Goal: Task Accomplishment & Management: Complete application form

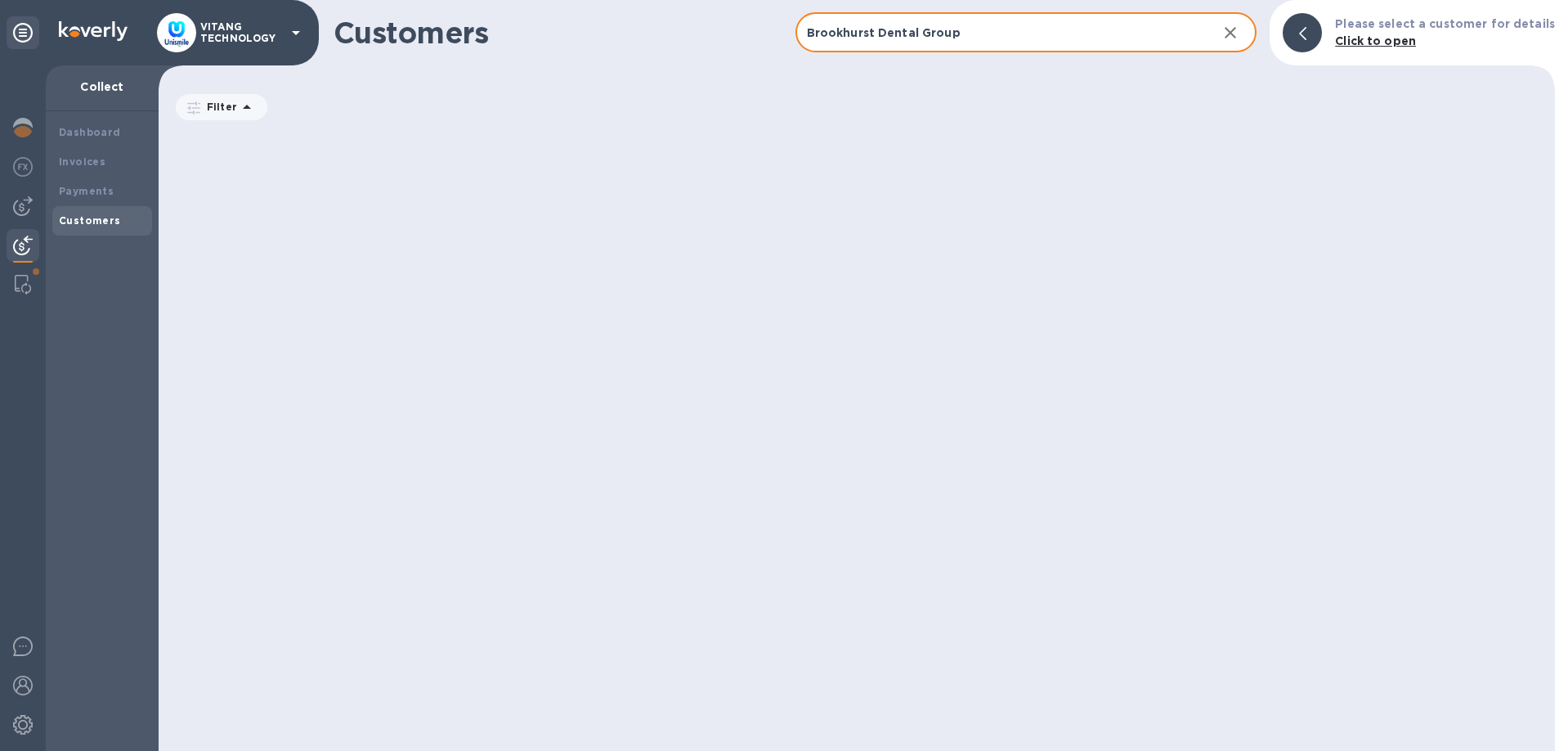
click at [948, 22] on input "Brookhurst Dental Group" at bounding box center [1000, 34] width 410 height 40
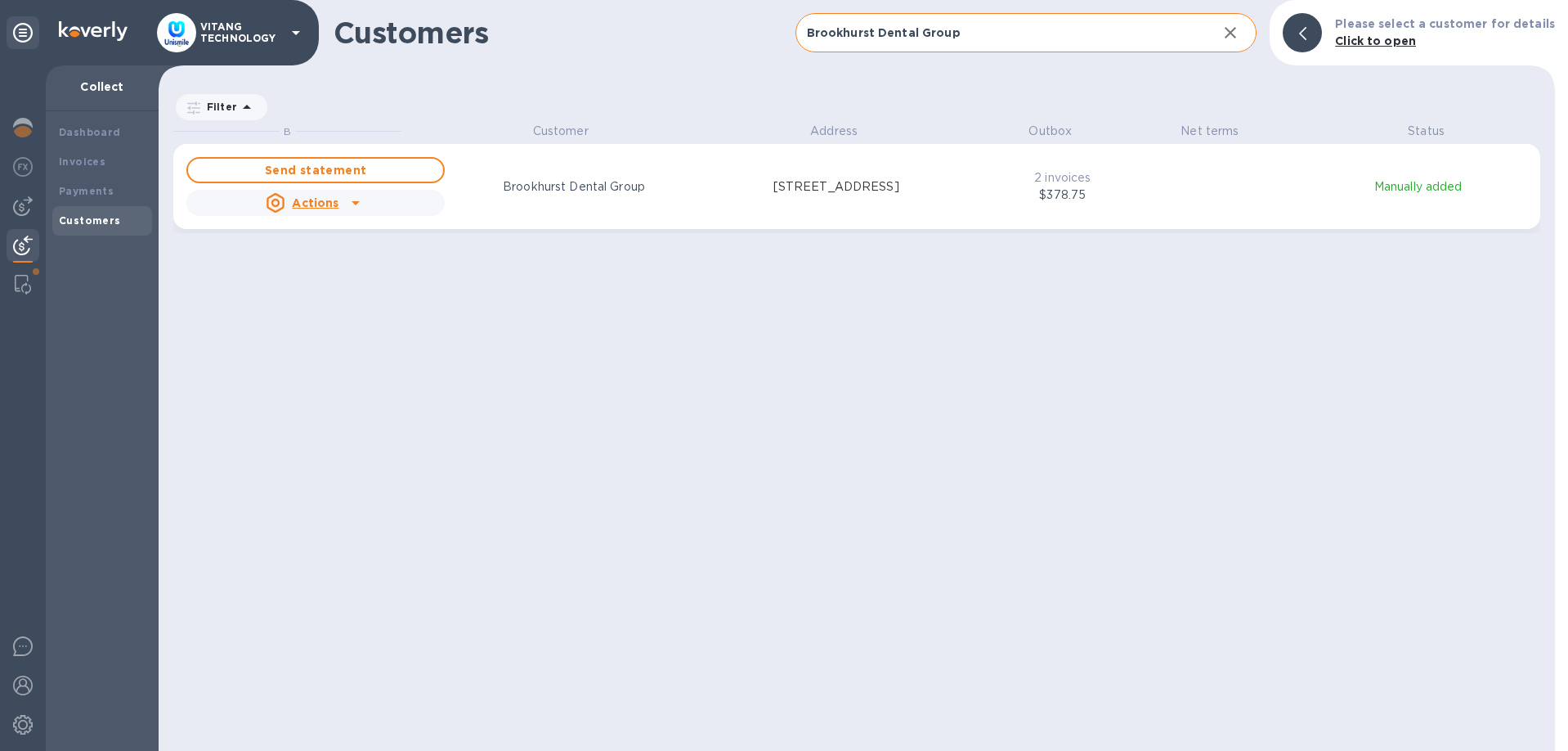
click at [991, 28] on input "Brookhurst Dental Group" at bounding box center [1000, 34] width 410 height 40
click at [992, 28] on input "Brookhurst Dental Group" at bounding box center [1000, 34] width 410 height 40
paste input "Xtracare Dental"
type input "Xtracare Dental"
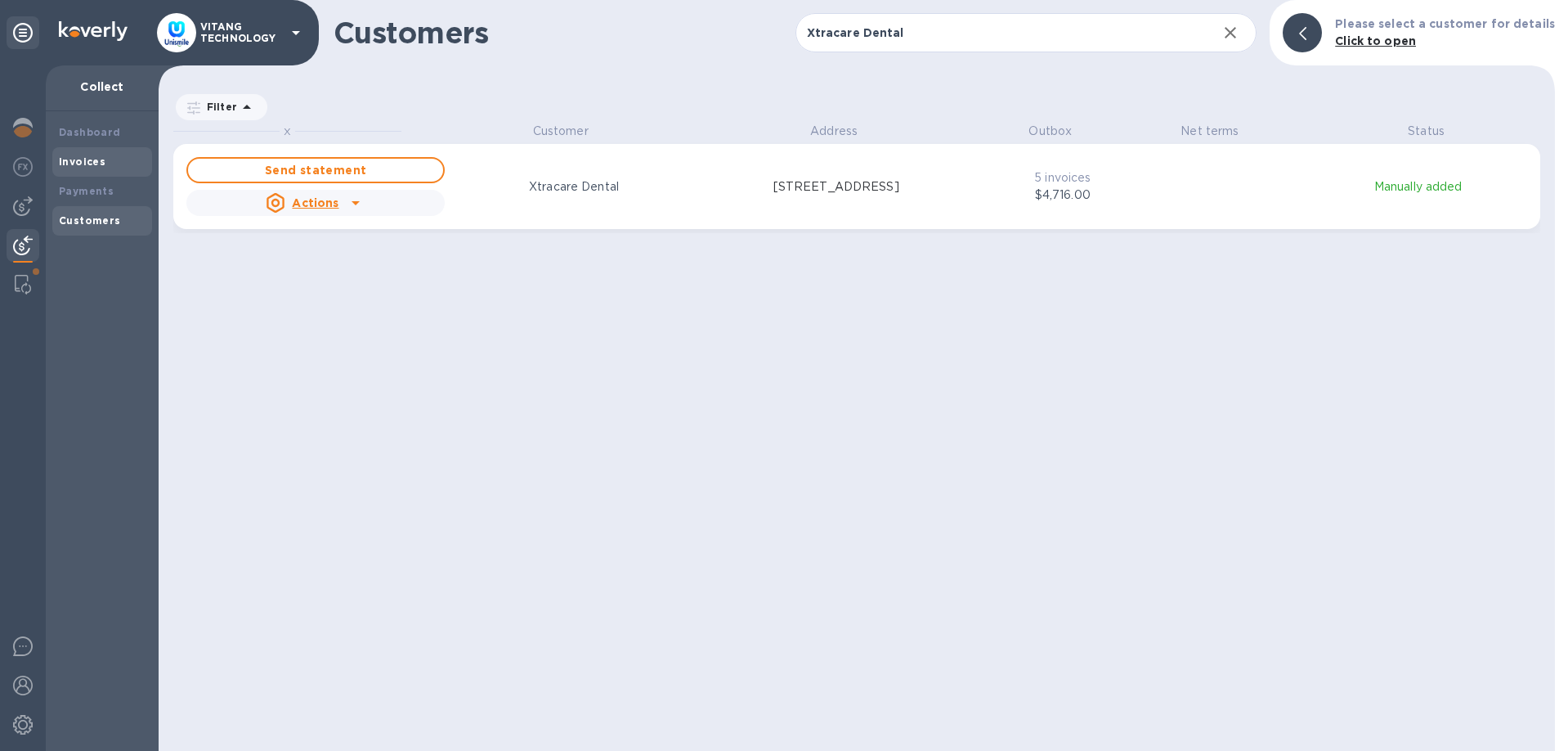
click at [103, 168] on div "Invoices" at bounding box center [102, 161] width 86 height 16
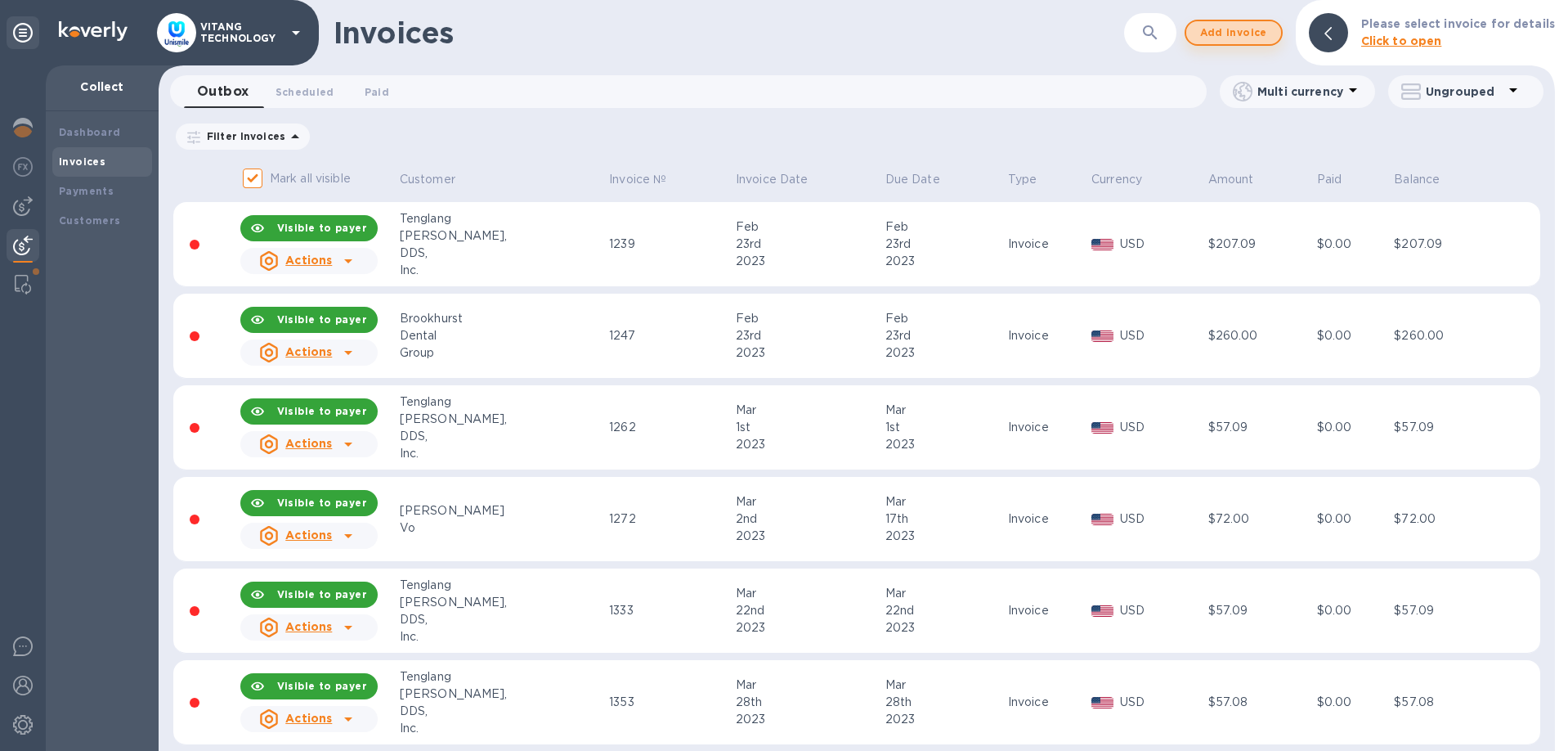
click at [1239, 36] on span "Add invoice" at bounding box center [1234, 33] width 69 height 19
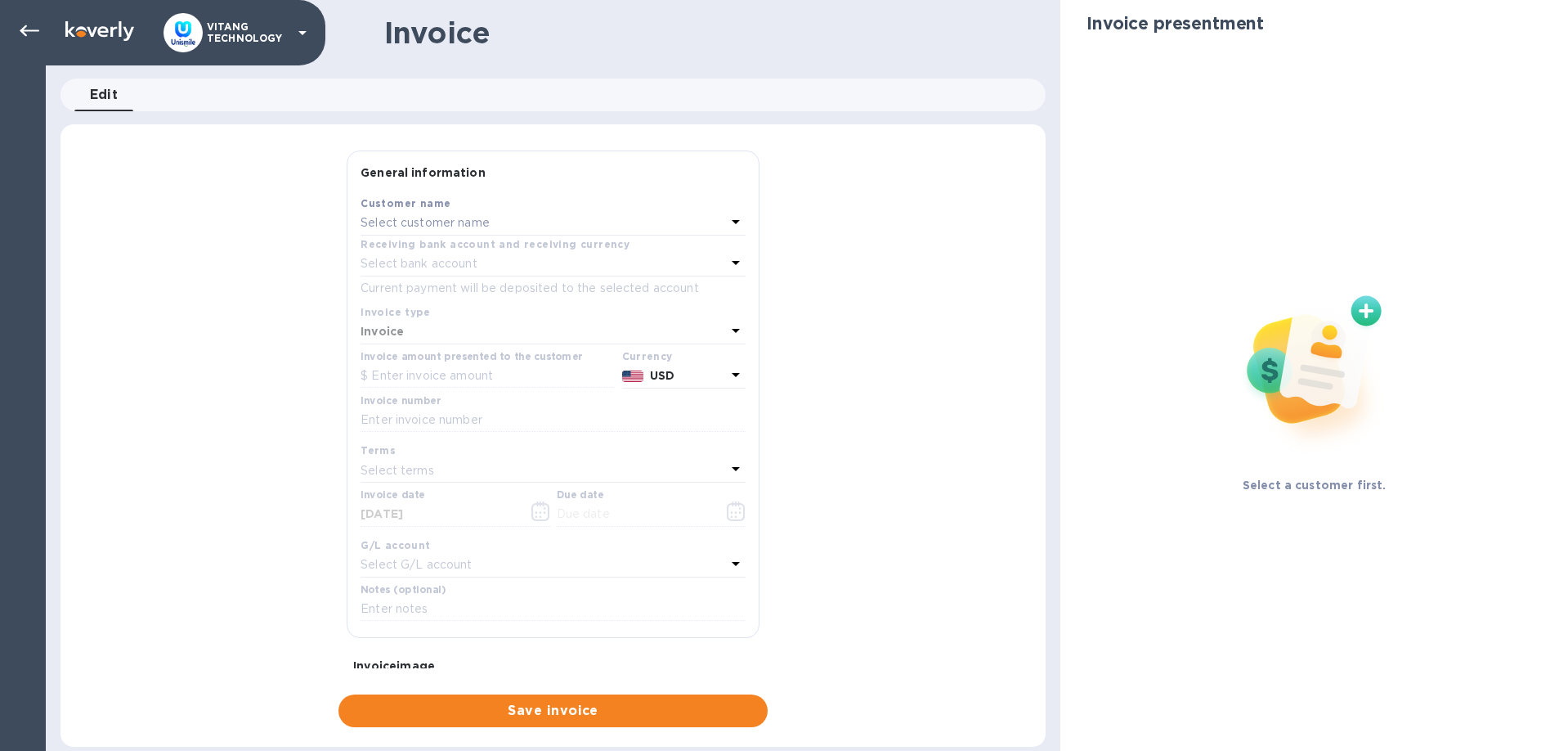
click at [463, 231] on div "Select customer name" at bounding box center [543, 223] width 365 height 23
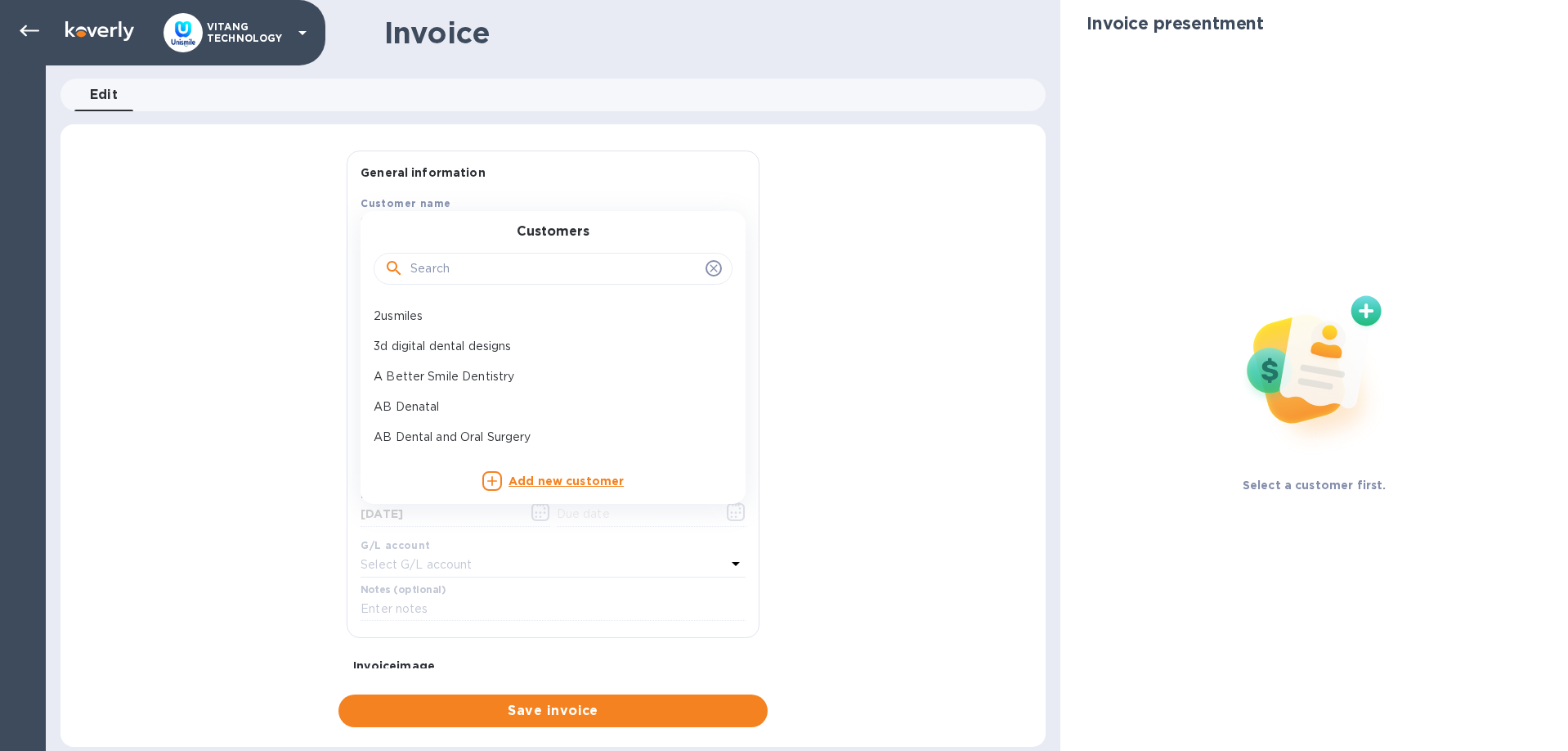
click at [445, 271] on input "text" at bounding box center [554, 270] width 289 height 25
paste input "Xtracare Dental"
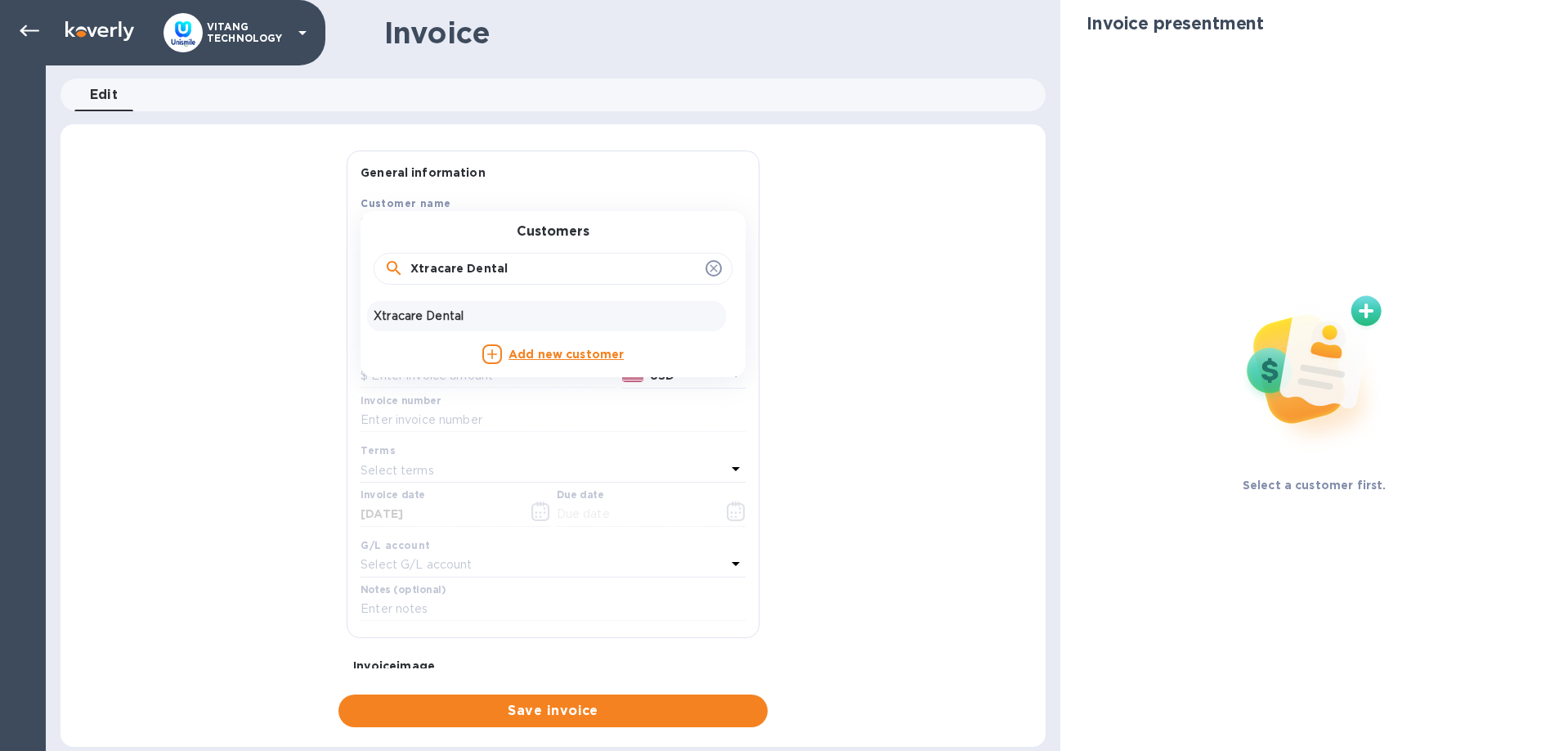
type input "Xtracare Dental"
click at [422, 307] on div "Xtracare Dental" at bounding box center [547, 317] width 359 height 31
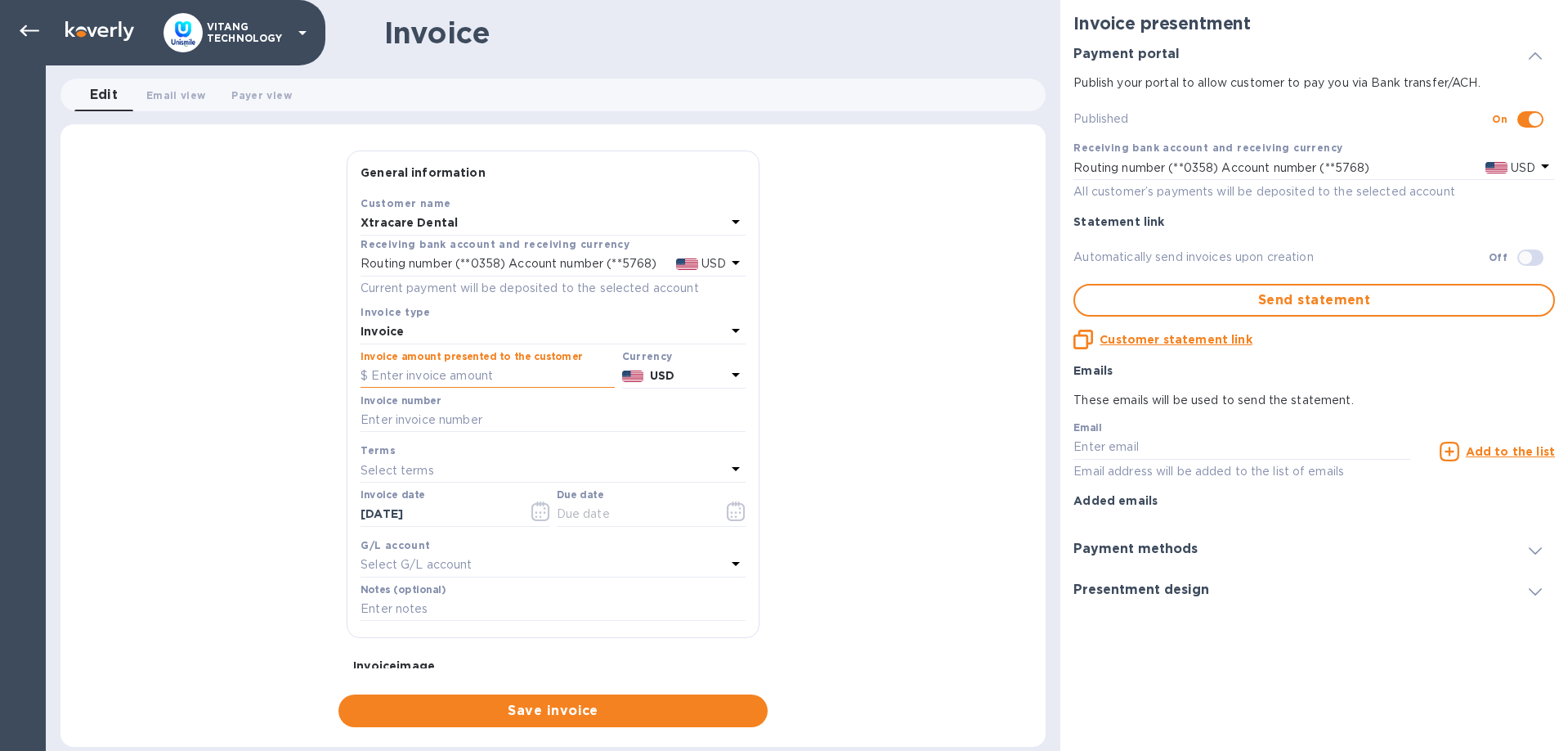
click at [410, 370] on input "text" at bounding box center [487, 376] width 254 height 25
type input "632"
click at [454, 424] on input "text" at bounding box center [553, 420] width 386 height 25
type input "12854"
click at [255, 486] on div "General information Save Customer name Xtracare Dental Receiving bank account a…" at bounding box center [552, 438] width 985 height 576
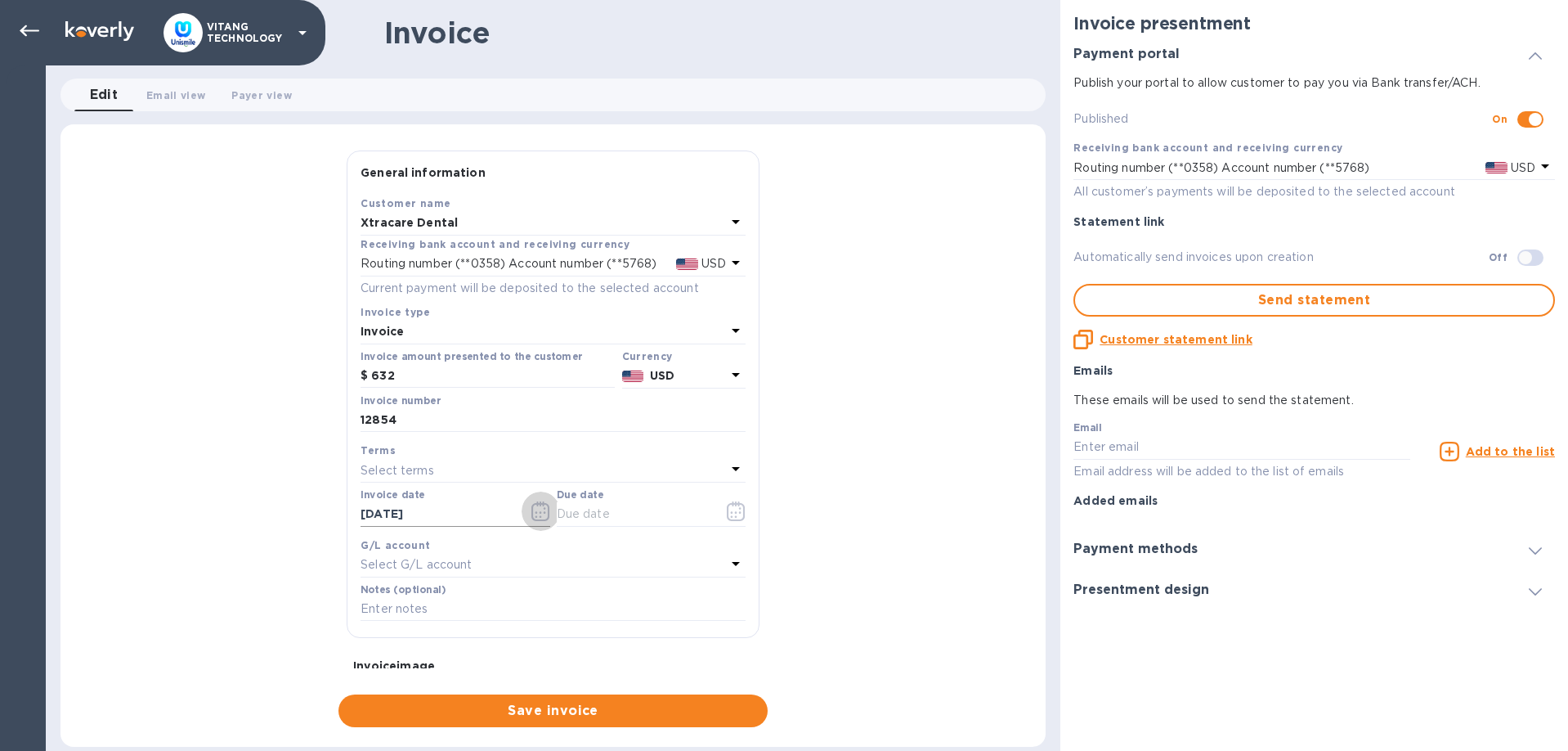
click at [535, 507] on icon "button" at bounding box center [541, 511] width 19 height 19
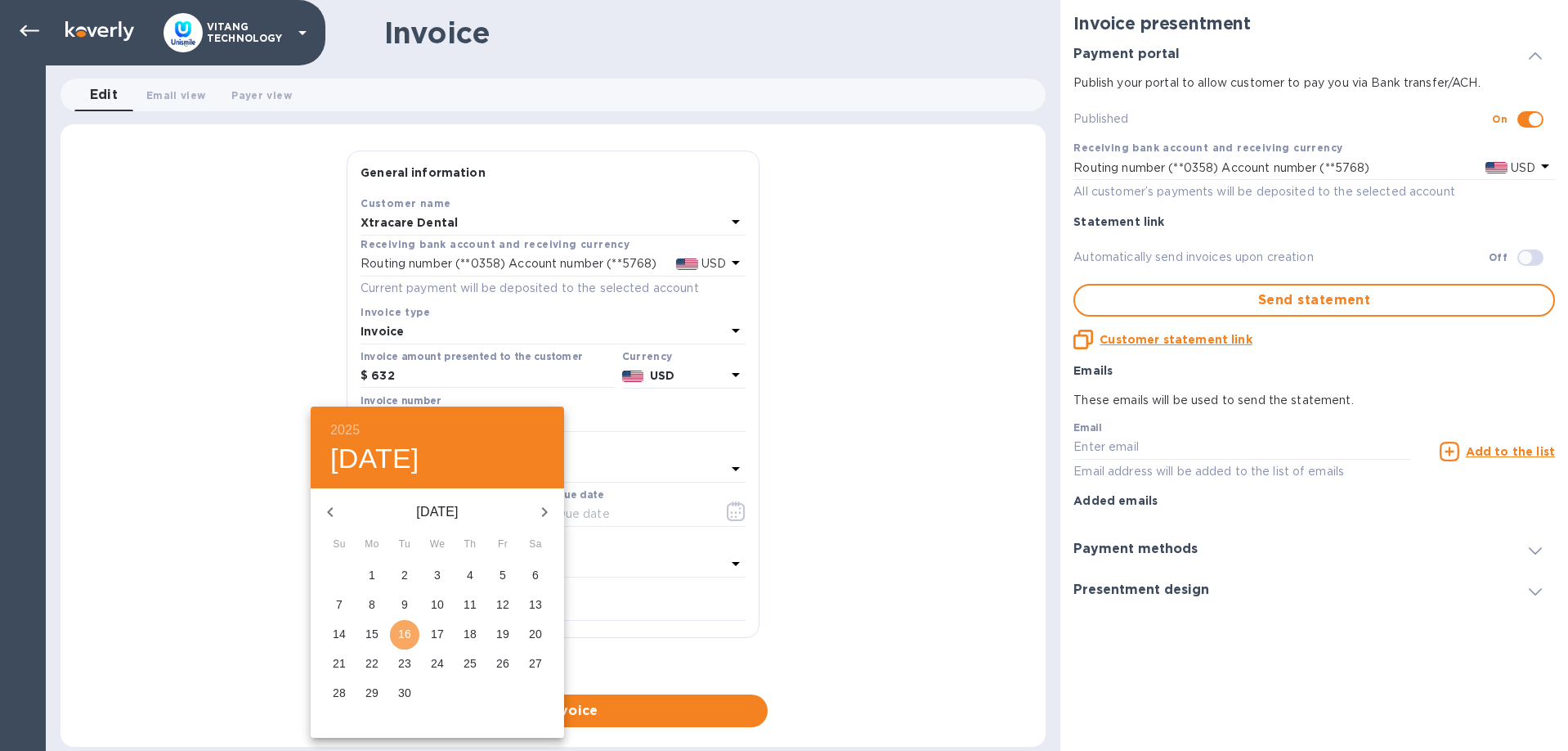
click at [406, 631] on p "16" at bounding box center [405, 633] width 13 height 16
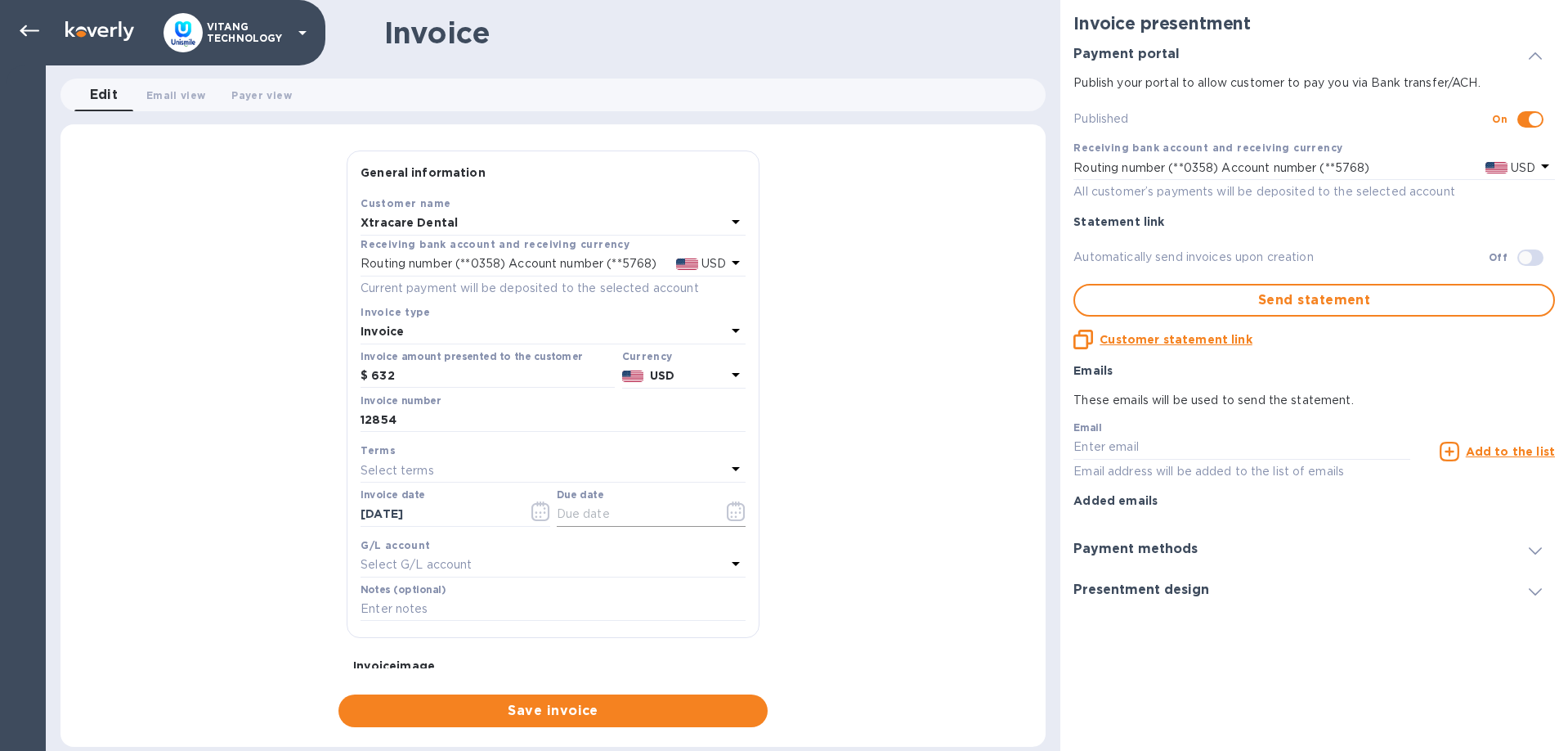
click at [743, 496] on button "button" at bounding box center [737, 510] width 38 height 39
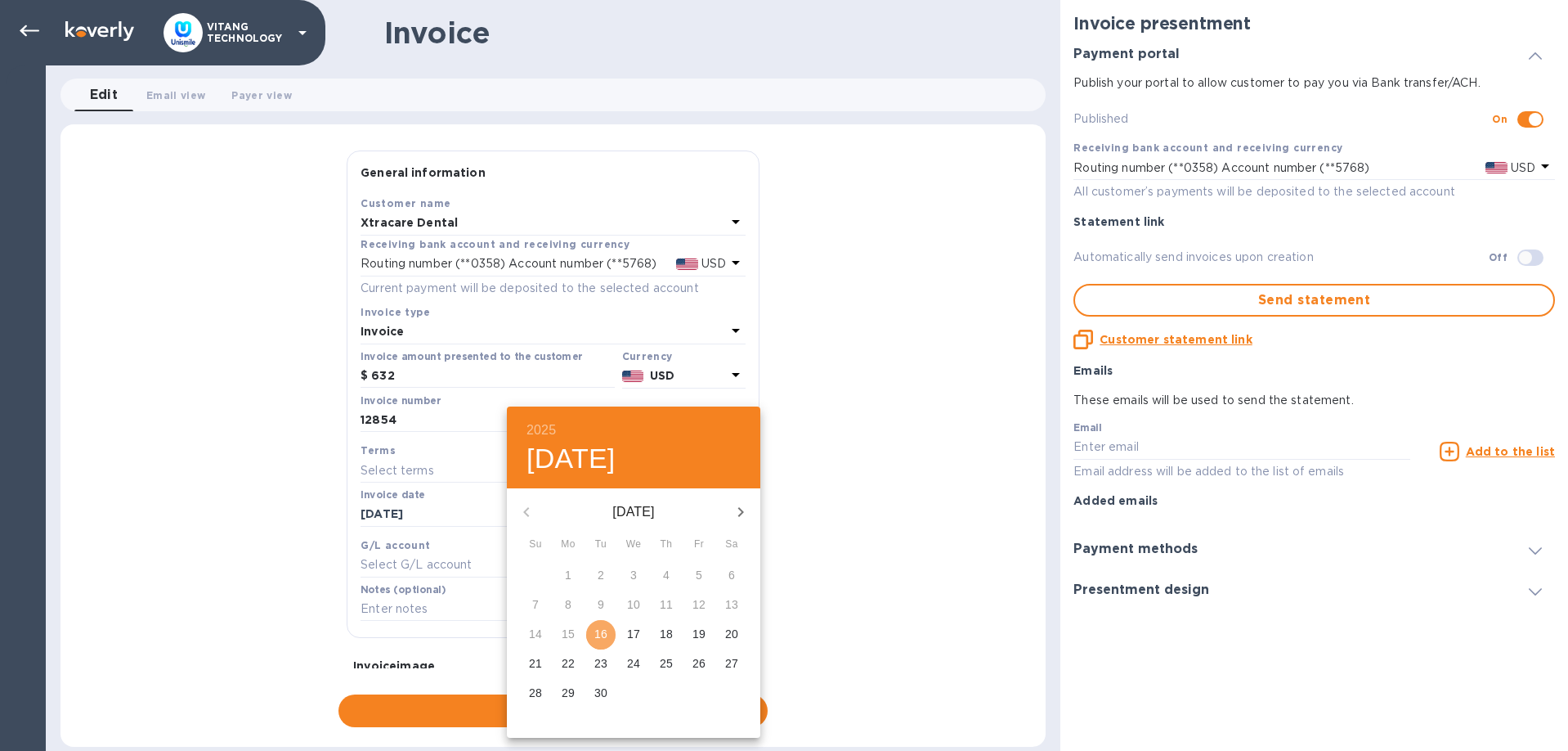
click at [604, 635] on p "16" at bounding box center [601, 633] width 13 height 16
type input "[DATE]"
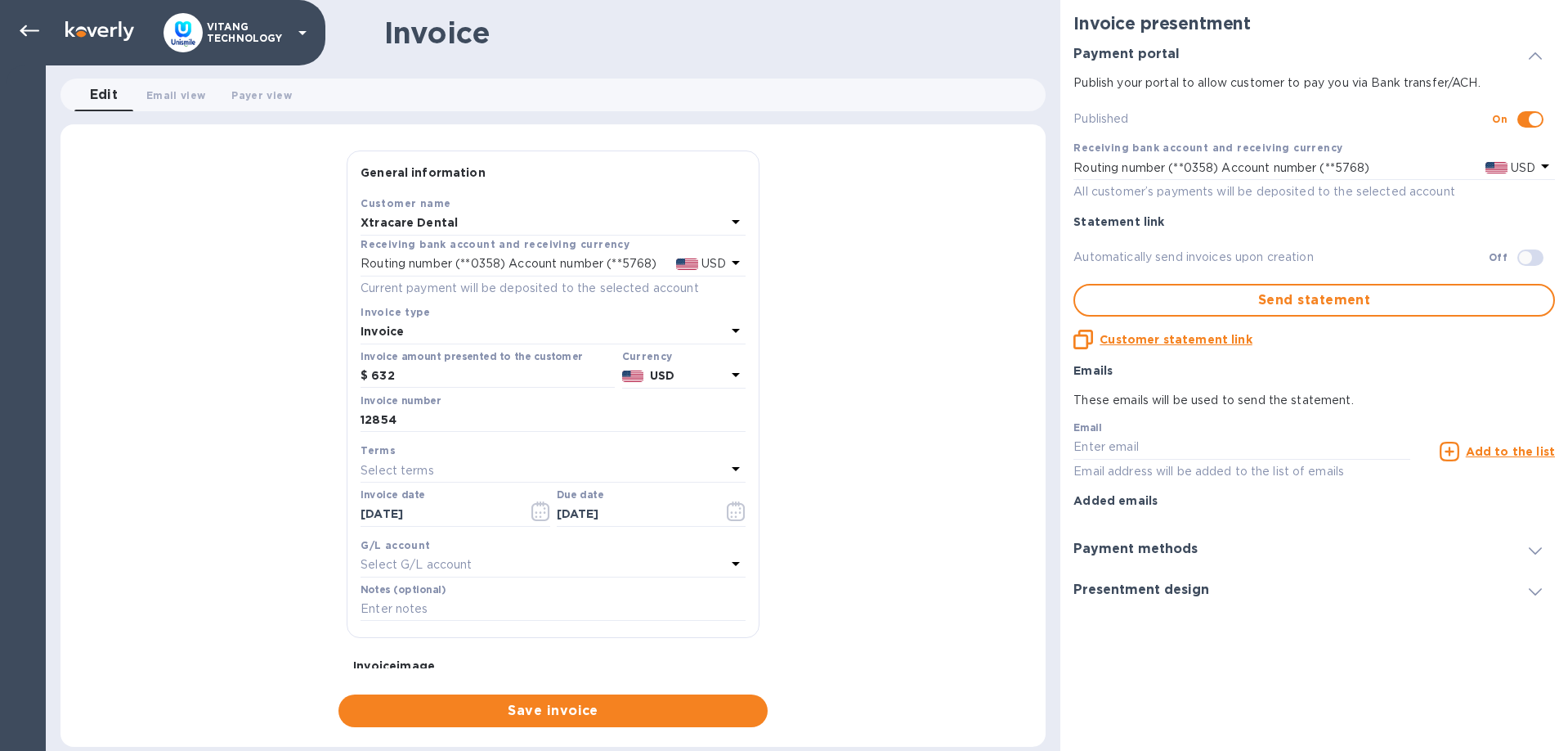
click at [478, 578] on div "G/L account Select G/L account" at bounding box center [553, 556] width 391 height 47
click at [482, 571] on div "Select G/L account" at bounding box center [543, 565] width 365 height 23
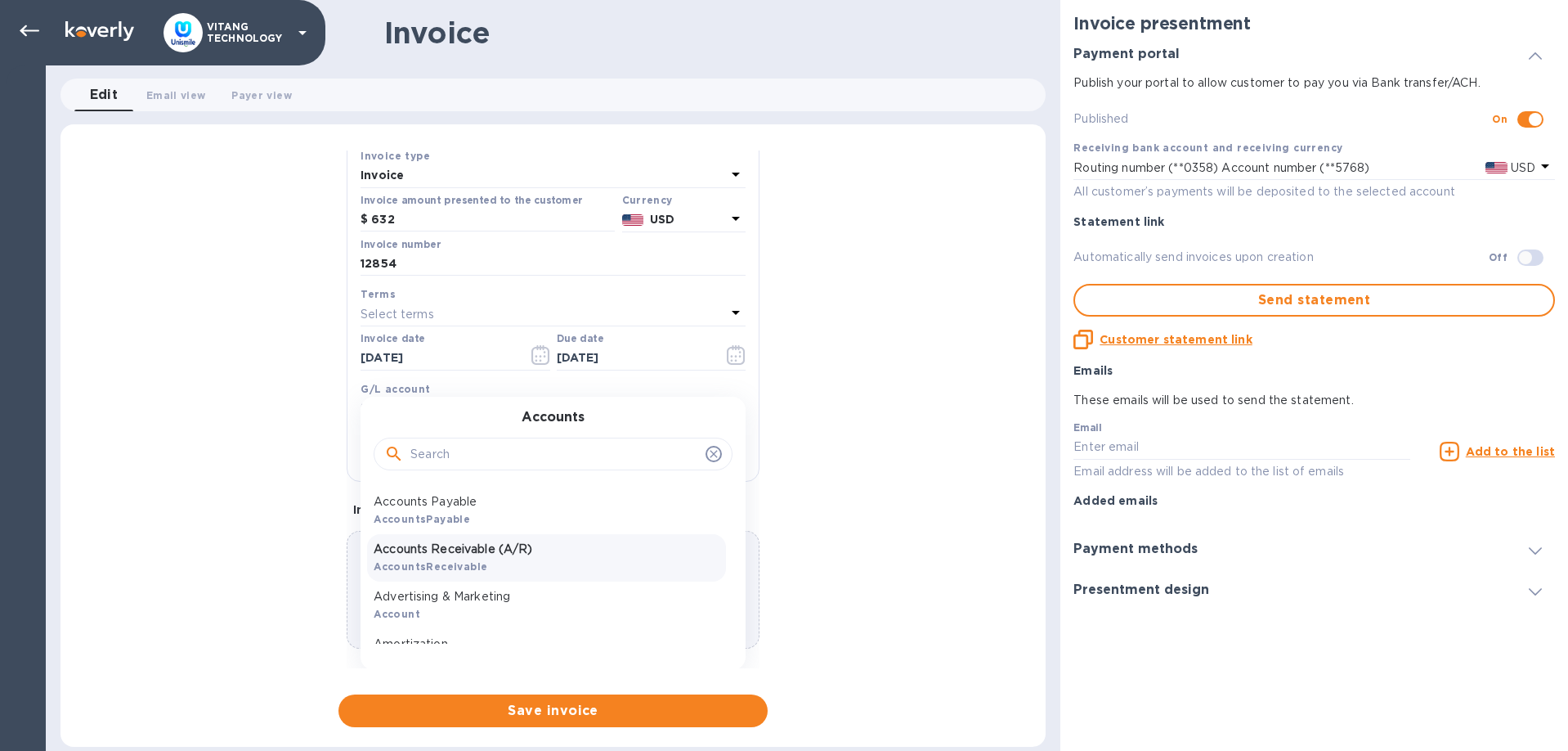
click at [495, 555] on p "Accounts Receivable (A/R)" at bounding box center [547, 550] width 346 height 17
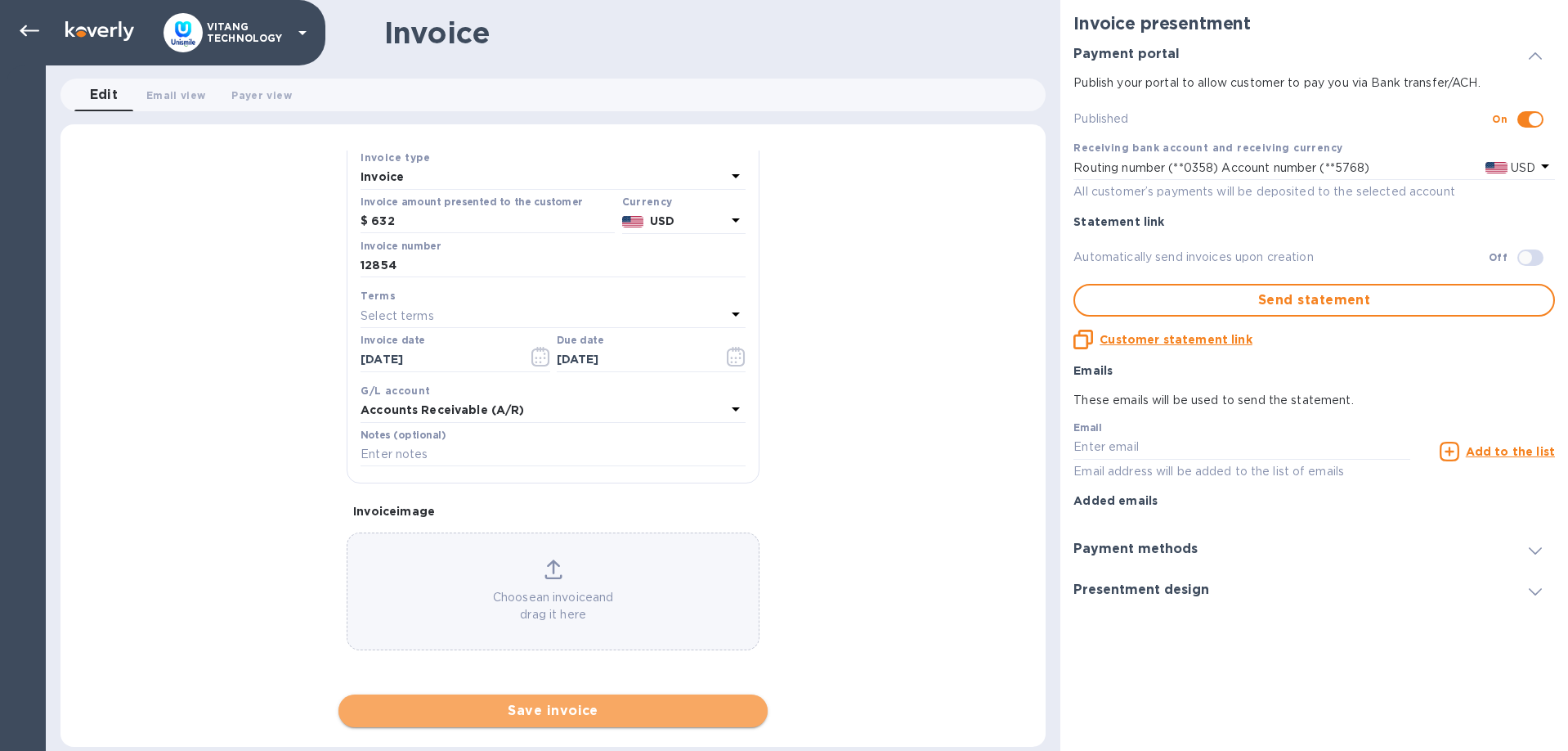
click at [508, 707] on span "Save invoice" at bounding box center [553, 711] width 403 height 19
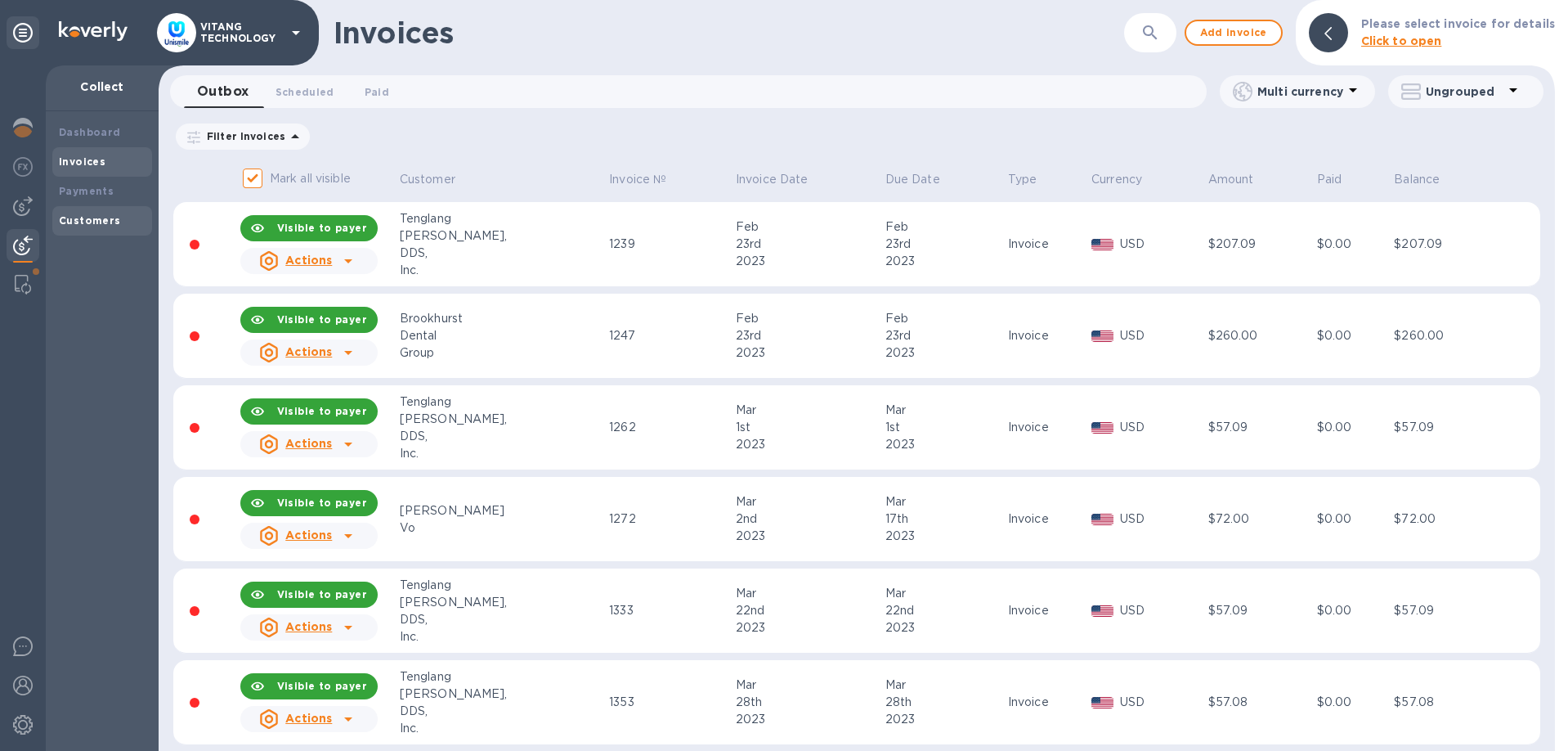
click at [101, 229] on div "Customers" at bounding box center [103, 221] width 100 height 30
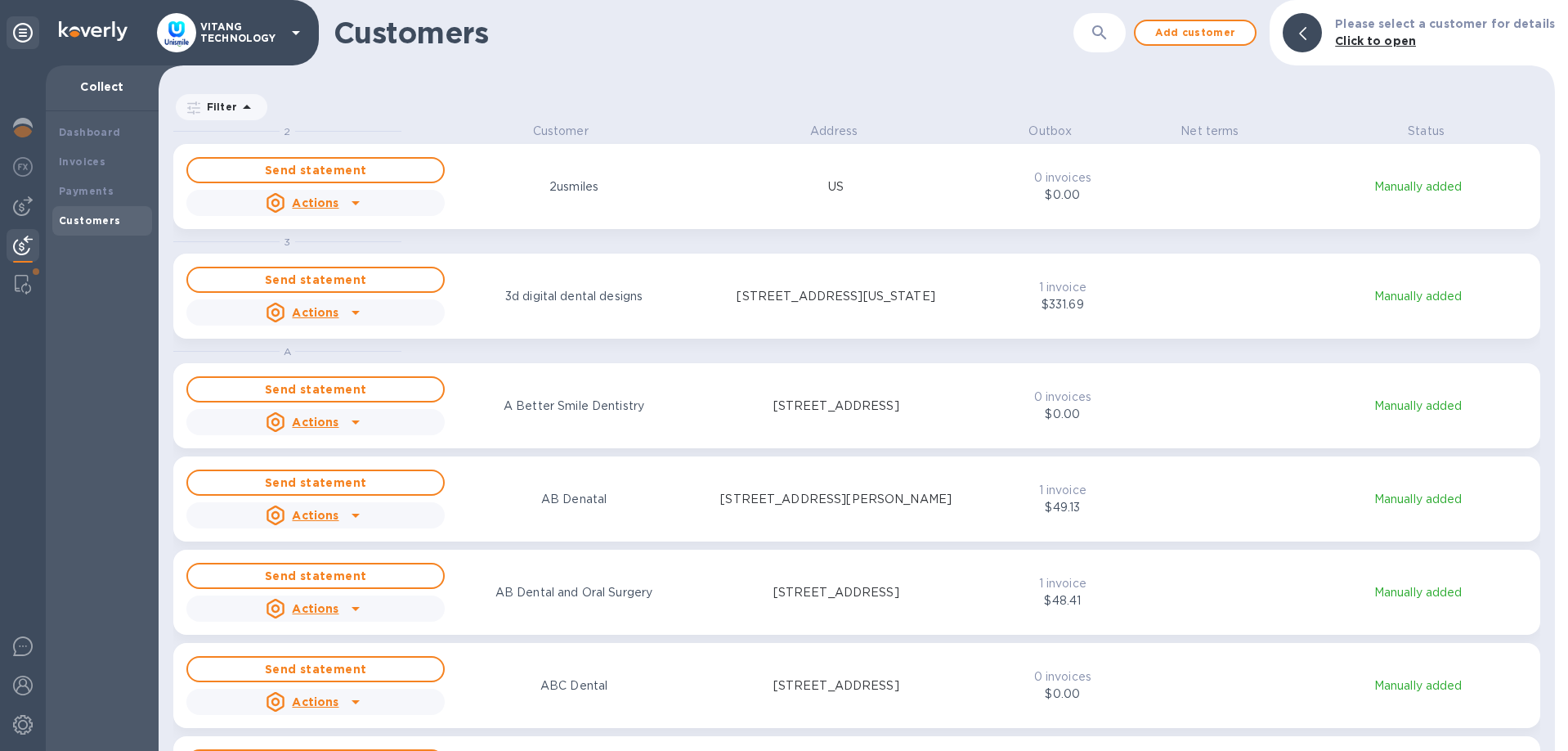
scroll to position [628, 1396]
click at [1100, 40] on button "button" at bounding box center [1099, 33] width 39 height 39
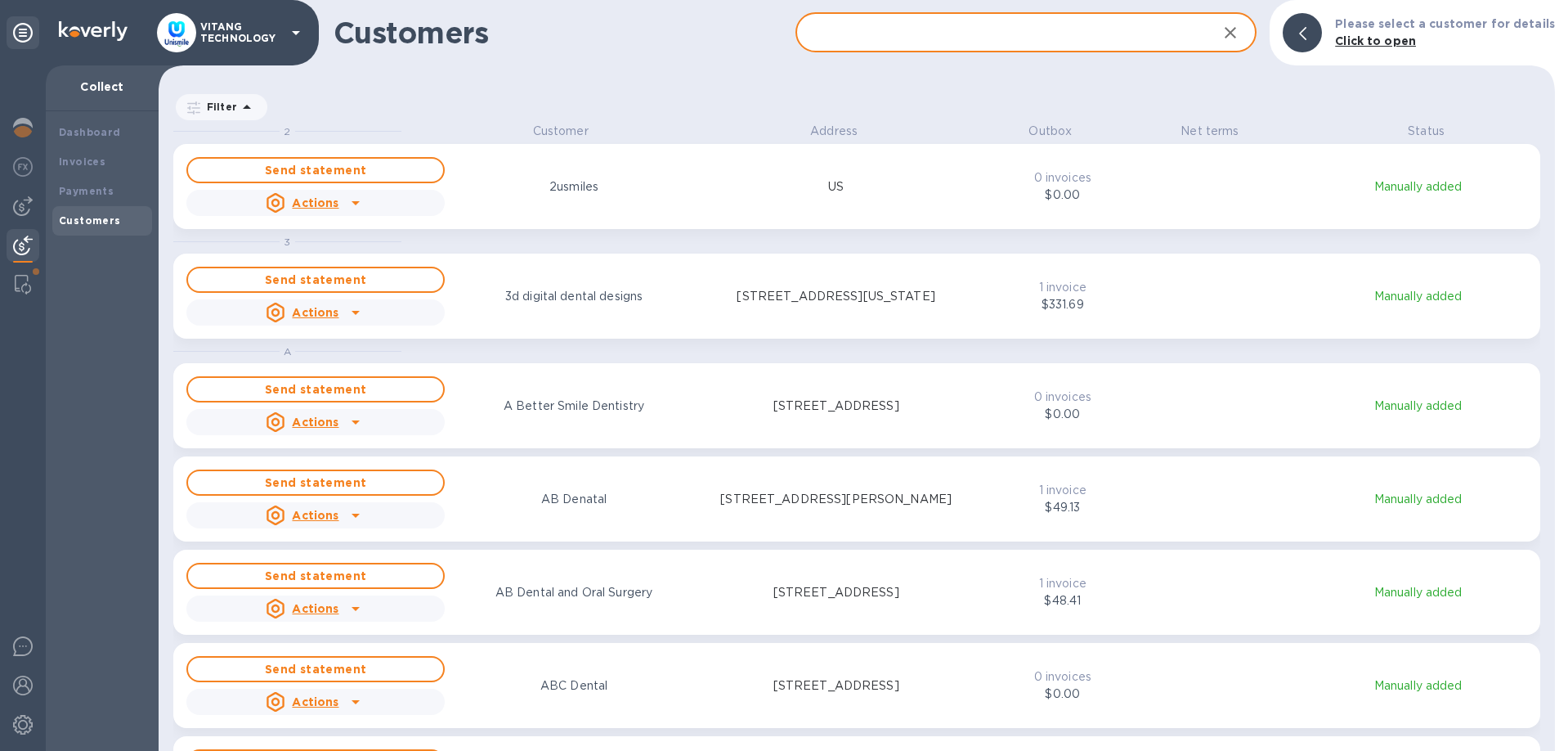
paste input "Xtracare Dental"
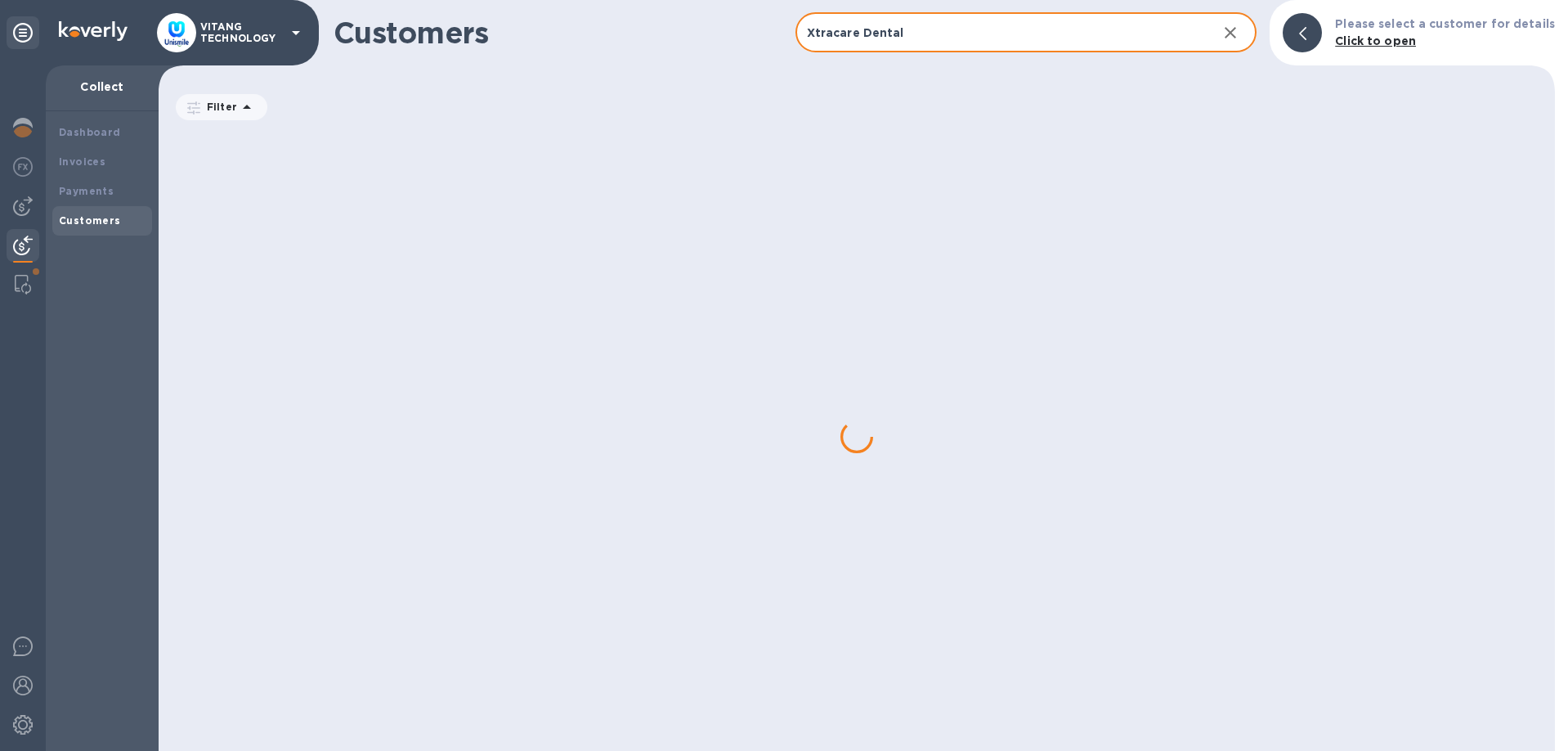
type input "Xtracare Dental"
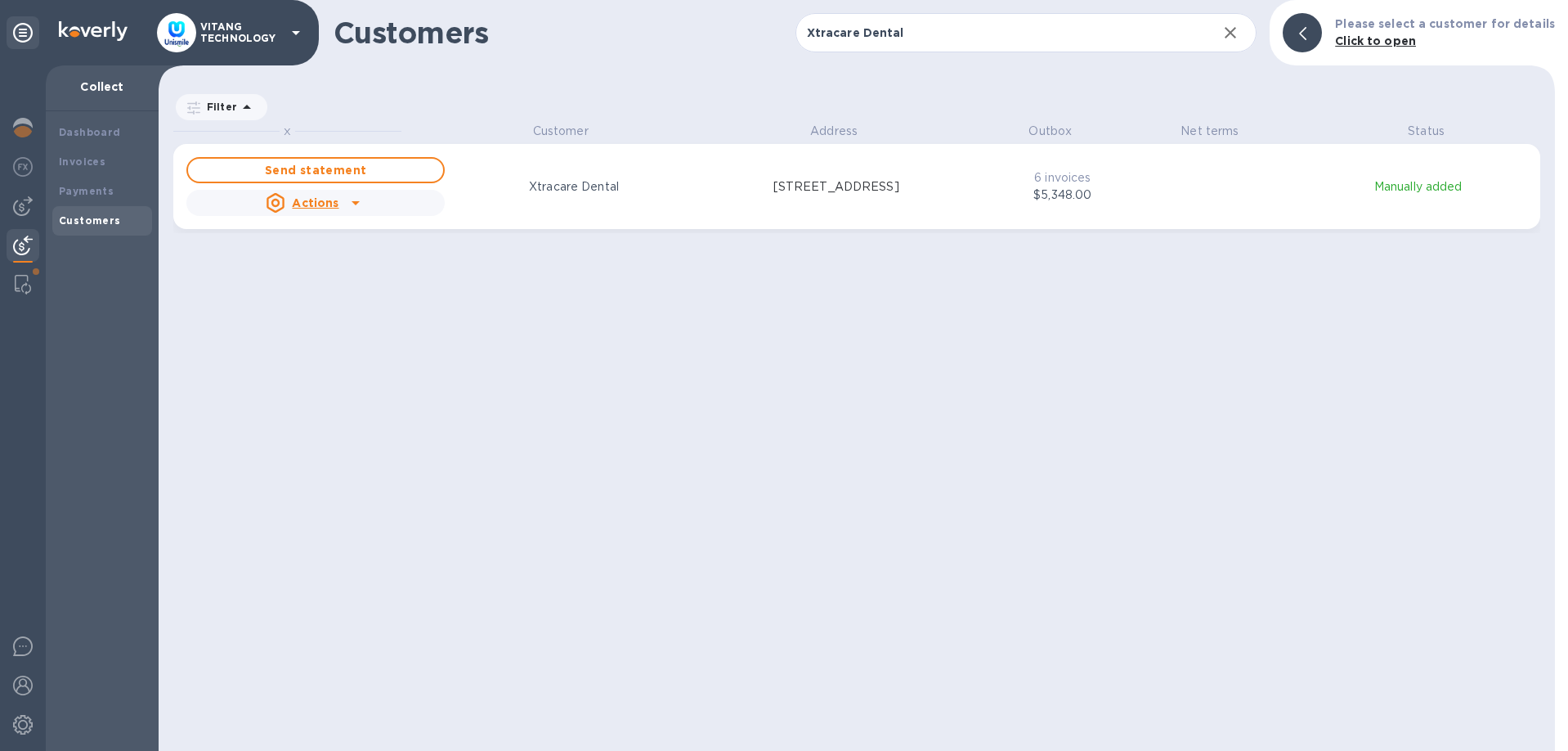
click at [336, 201] on u "Actions" at bounding box center [315, 203] width 47 height 13
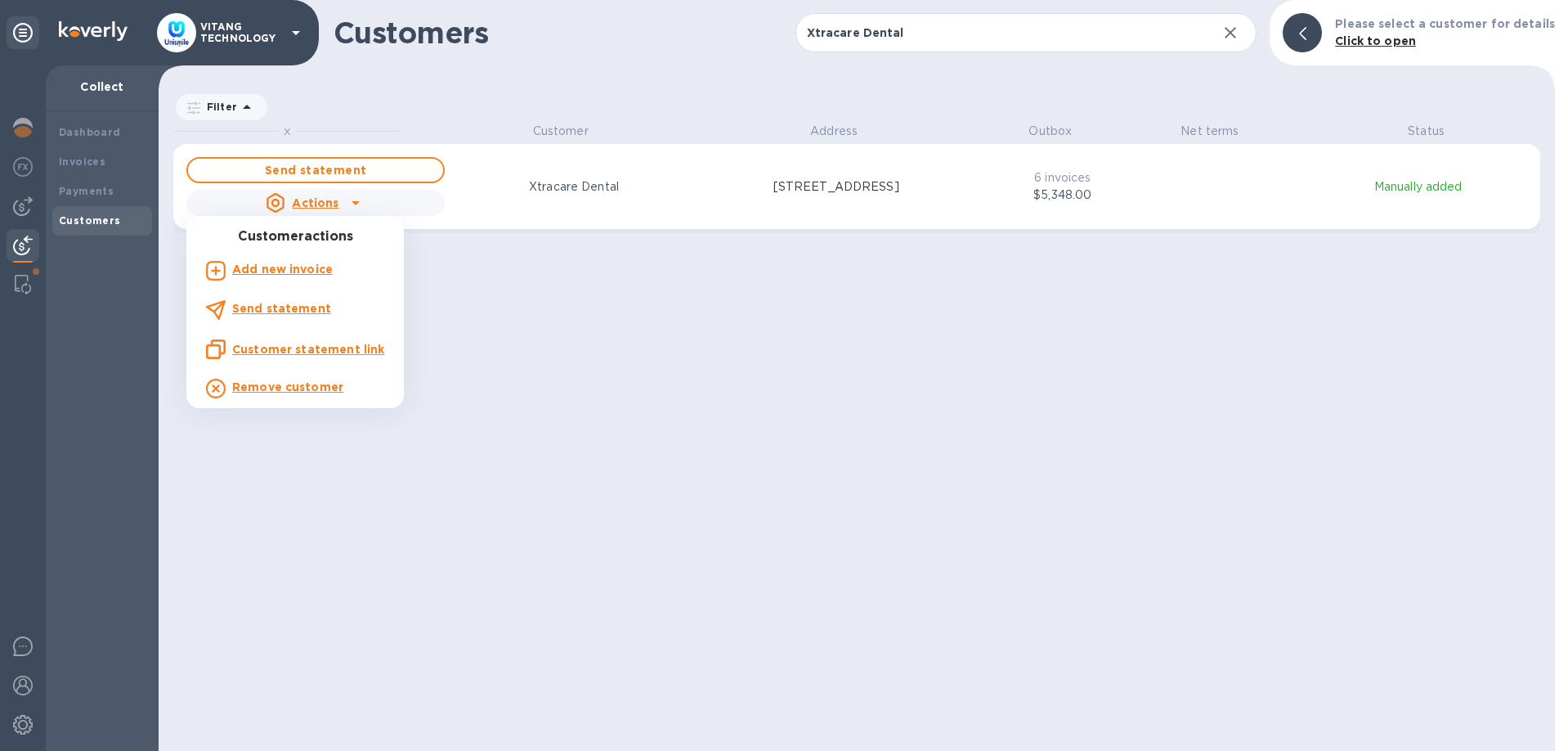
click at [265, 350] on u "Customer statement link" at bounding box center [308, 349] width 152 height 13
